Goal: Task Accomplishment & Management: Use online tool/utility

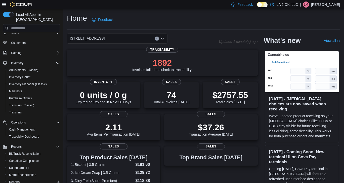
scroll to position [51, 0]
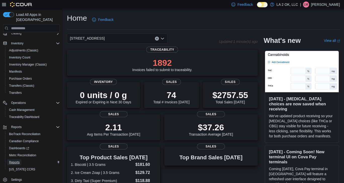
click at [14, 160] on span "Reports" at bounding box center [14, 162] width 11 height 4
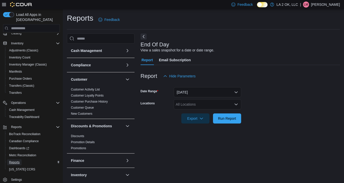
scroll to position [2, 0]
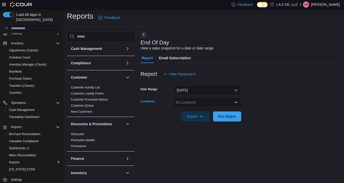
click at [237, 104] on icon "Open list of options" at bounding box center [236, 102] width 4 height 4
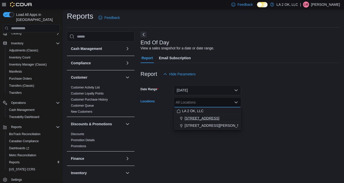
click at [205, 117] on div "[STREET_ADDRESS]" at bounding box center [207, 118] width 61 height 5
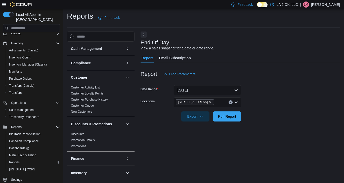
click at [295, 111] on form "Date Range [DATE] Locations 1 SE 59th St Export Run Report" at bounding box center [241, 100] width 200 height 42
click at [225, 120] on span "Run Report" at bounding box center [227, 116] width 22 height 10
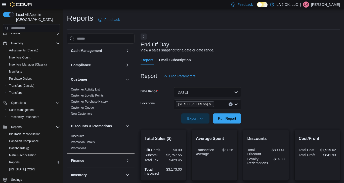
click at [231, 105] on icon "Clear input" at bounding box center [230, 104] width 1 height 1
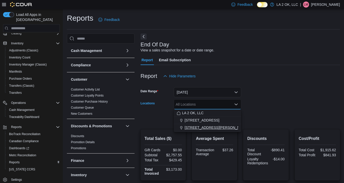
click at [208, 128] on span "[STREET_ADDRESS][PERSON_NAME]" at bounding box center [217, 127] width 64 height 5
click at [270, 117] on form "Date Range [DATE] Locations [STREET_ADDRESS][PERSON_NAME] Selected. [STREET_ADD…" at bounding box center [241, 102] width 200 height 42
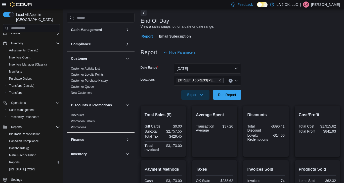
scroll to position [13, 0]
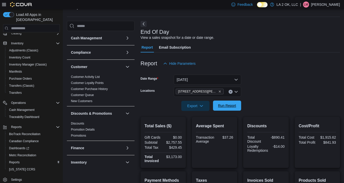
click at [225, 107] on span "Run Report" at bounding box center [227, 105] width 18 height 5
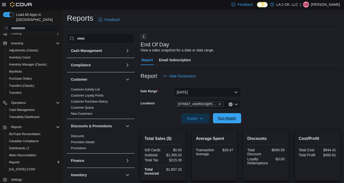
click at [229, 118] on span "Run Report" at bounding box center [227, 118] width 18 height 5
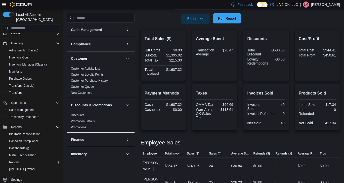
scroll to position [105, 0]
